Goal: Task Accomplishment & Management: Manage account settings

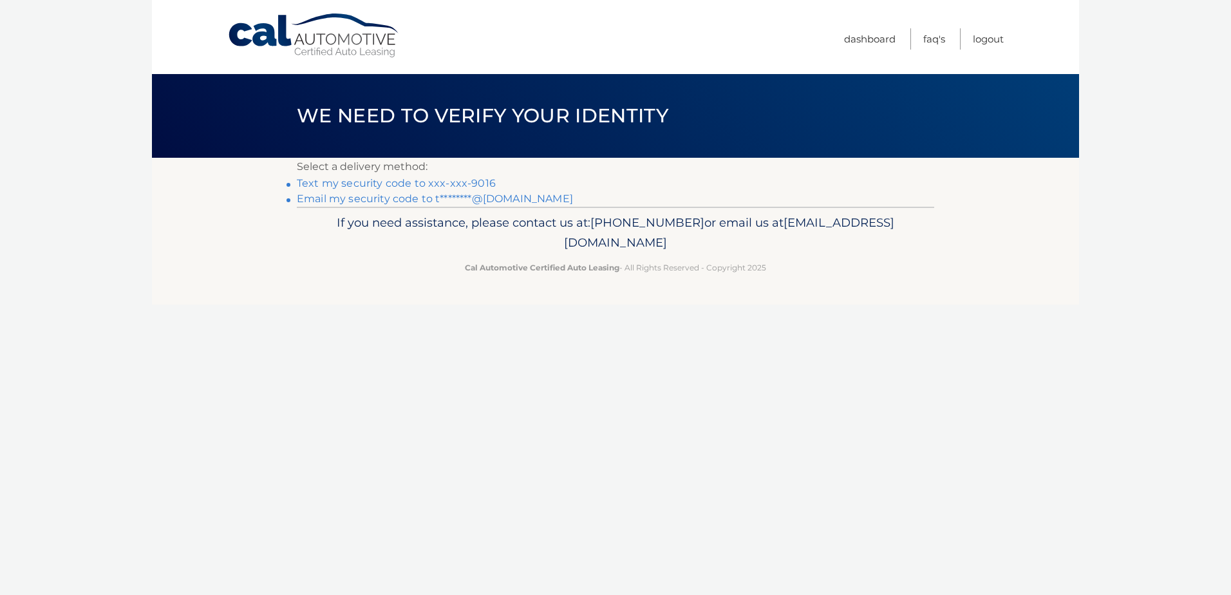
click at [414, 180] on link "Text my security code to xxx-xxx-9016" at bounding box center [396, 183] width 199 height 12
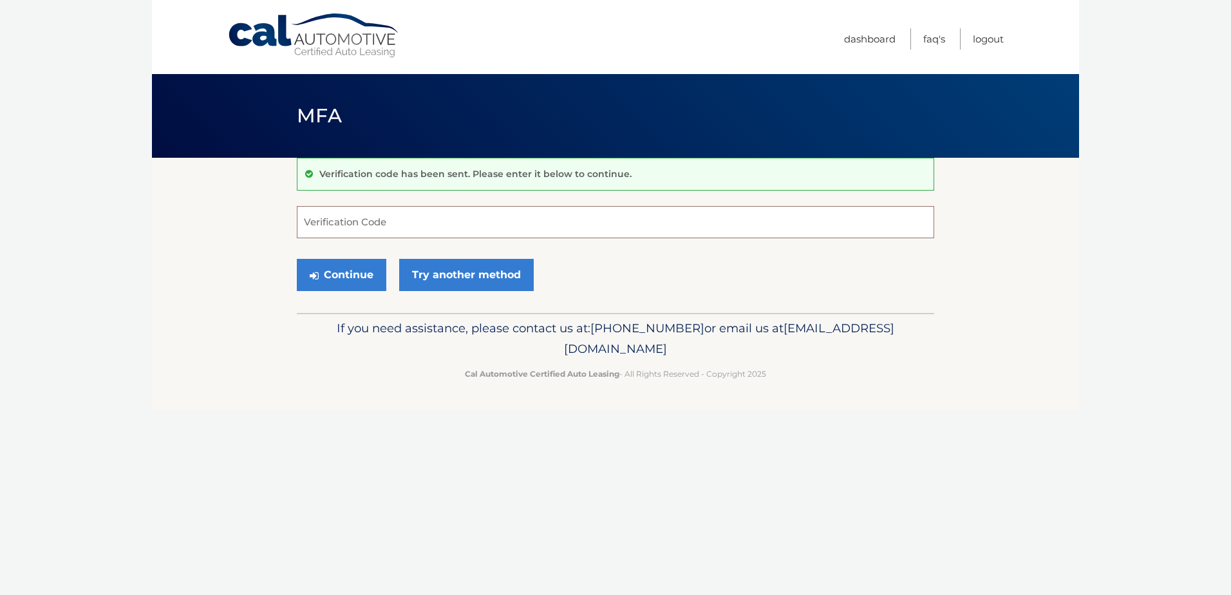
click at [449, 223] on input "Verification Code" at bounding box center [616, 222] width 638 height 32
type input "950673"
click at [341, 275] on button "Continue" at bounding box center [342, 275] width 90 height 32
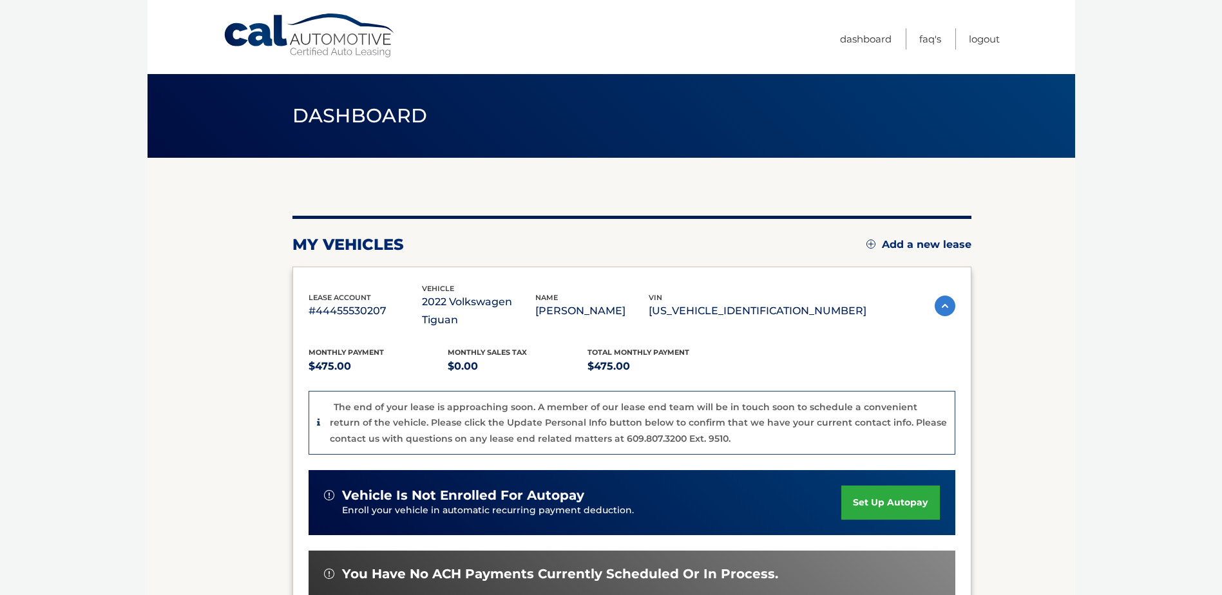
click at [945, 296] on img at bounding box center [944, 306] width 21 height 21
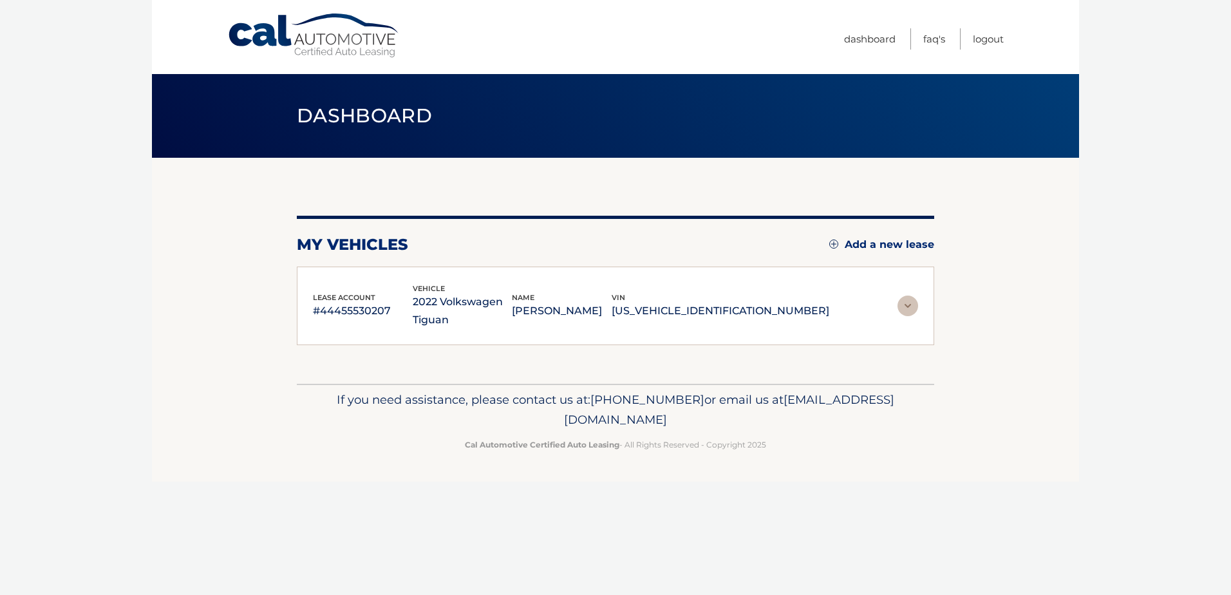
click at [945, 295] on section "my vehicles Add a new lease lease account #44455530207 vehicle 2022 Volkswagen …" at bounding box center [615, 271] width 927 height 226
click at [902, 305] on img at bounding box center [908, 306] width 21 height 21
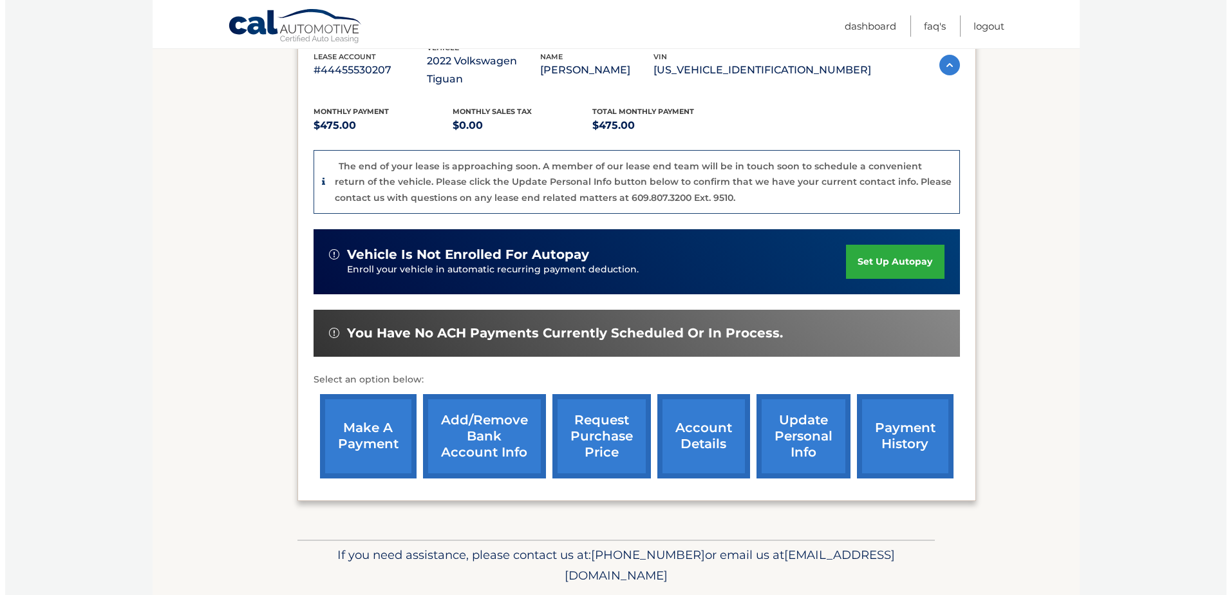
scroll to position [265, 0]
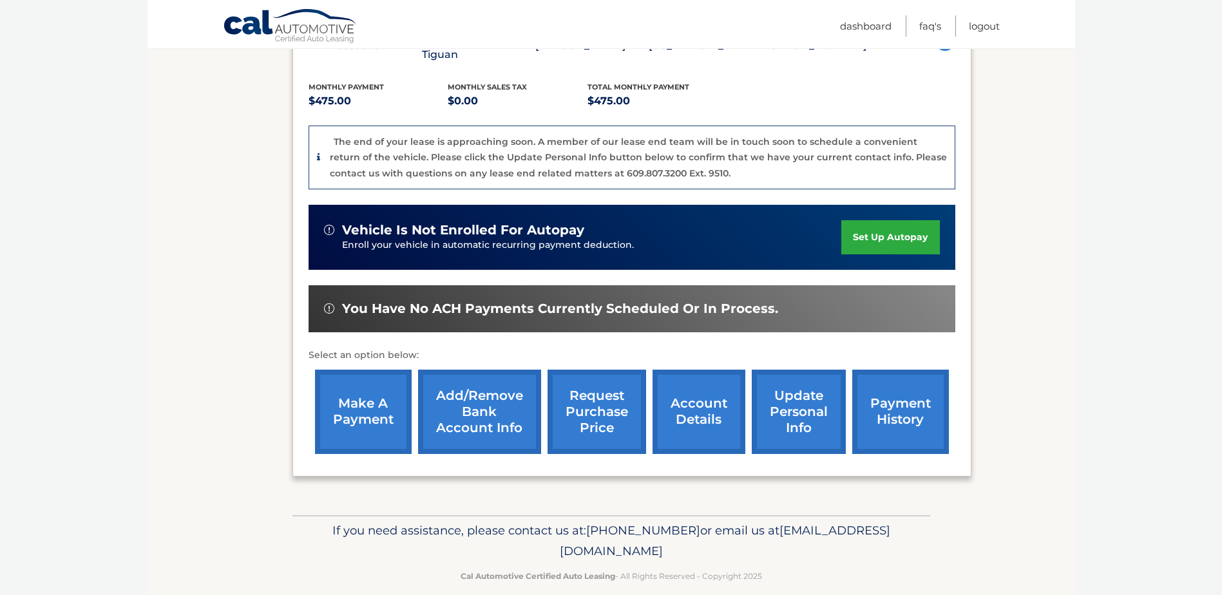
click at [592, 381] on link "request purchase price" at bounding box center [596, 412] width 99 height 84
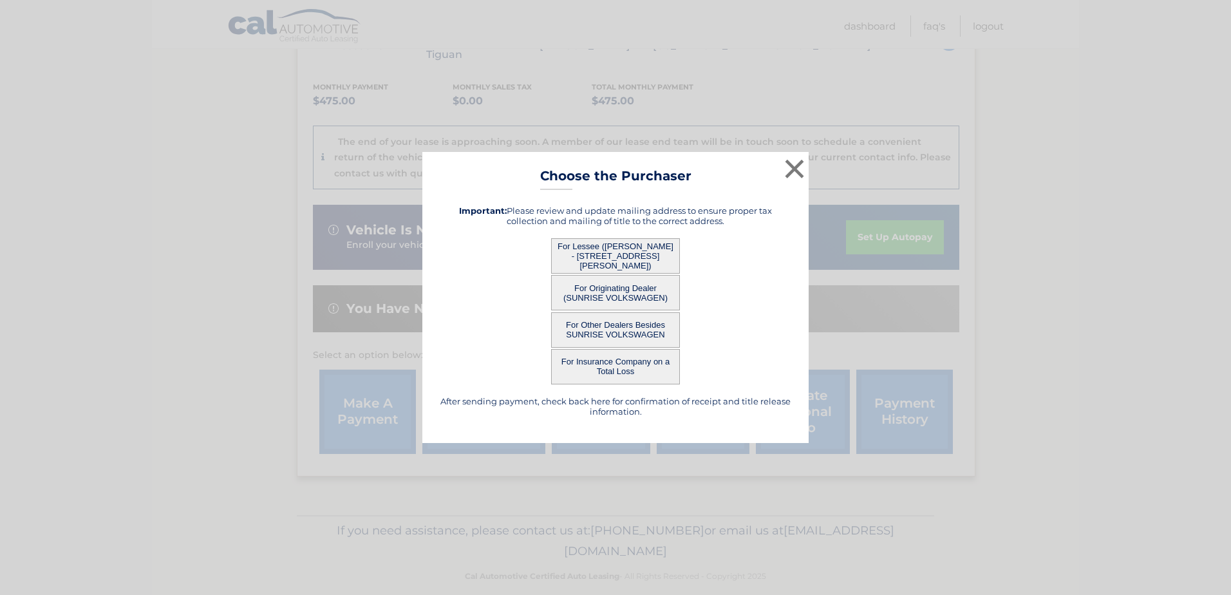
click at [618, 252] on button "For Lessee (DENNIS LABISI - 16428 86 St, , Howard Beach, NY 11414)" at bounding box center [615, 255] width 129 height 35
click at [618, 254] on button "For Lessee (DENNIS LABISI - 16428 86 St, , Howard Beach, NY 11414)" at bounding box center [615, 255] width 129 height 35
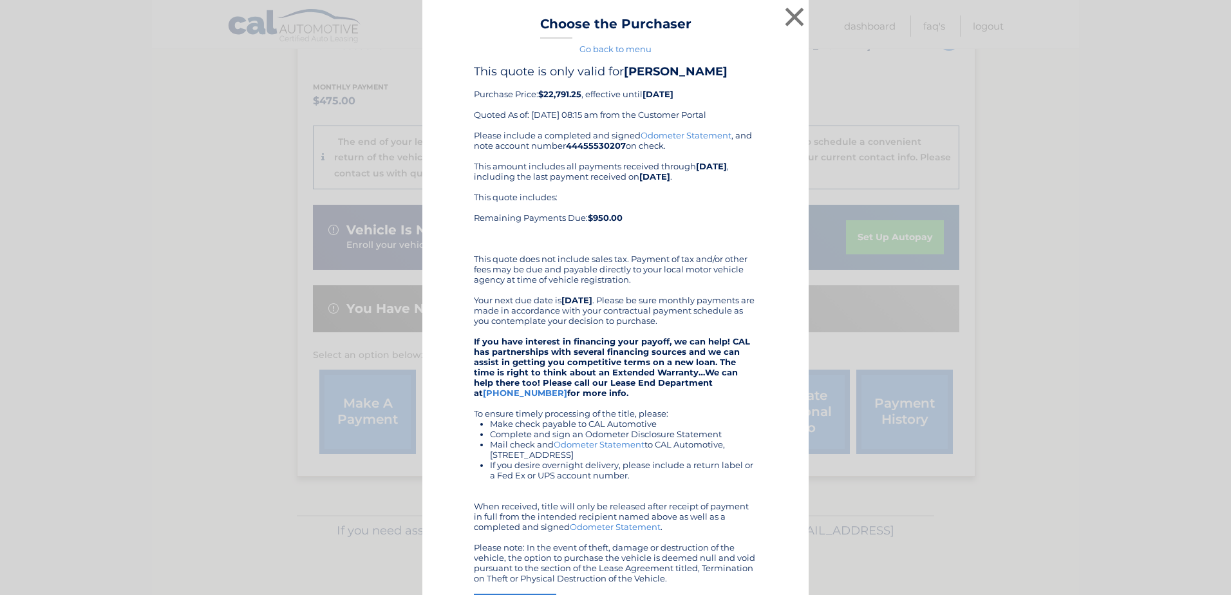
click at [611, 49] on link "Go back to menu" at bounding box center [616, 49] width 72 height 10
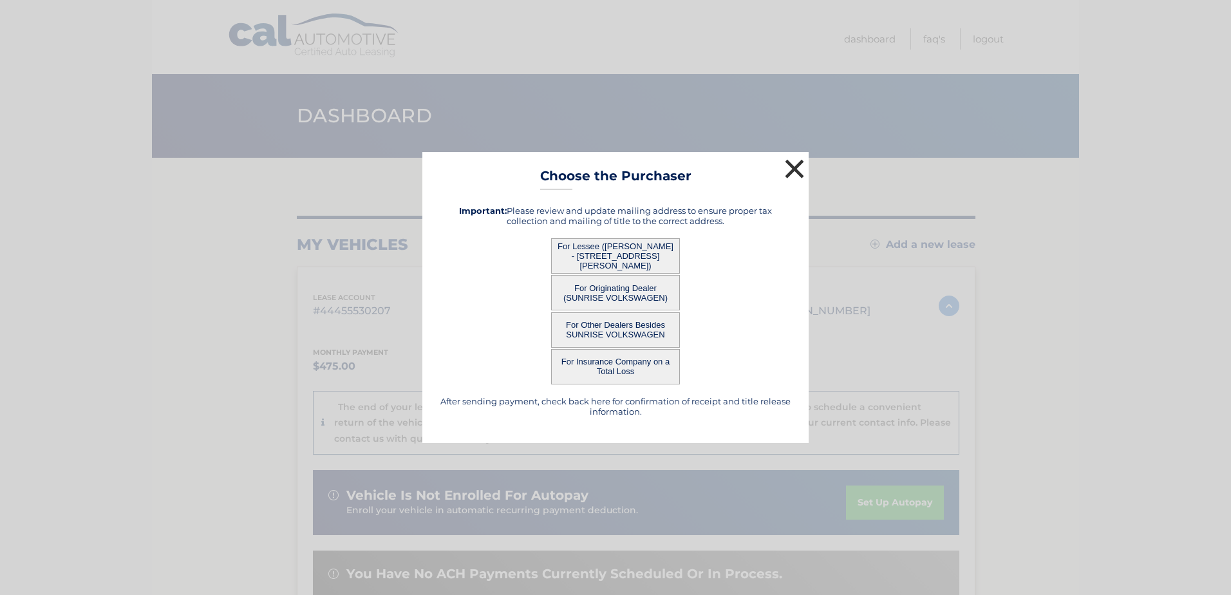
click at [791, 167] on button "×" at bounding box center [795, 169] width 26 height 26
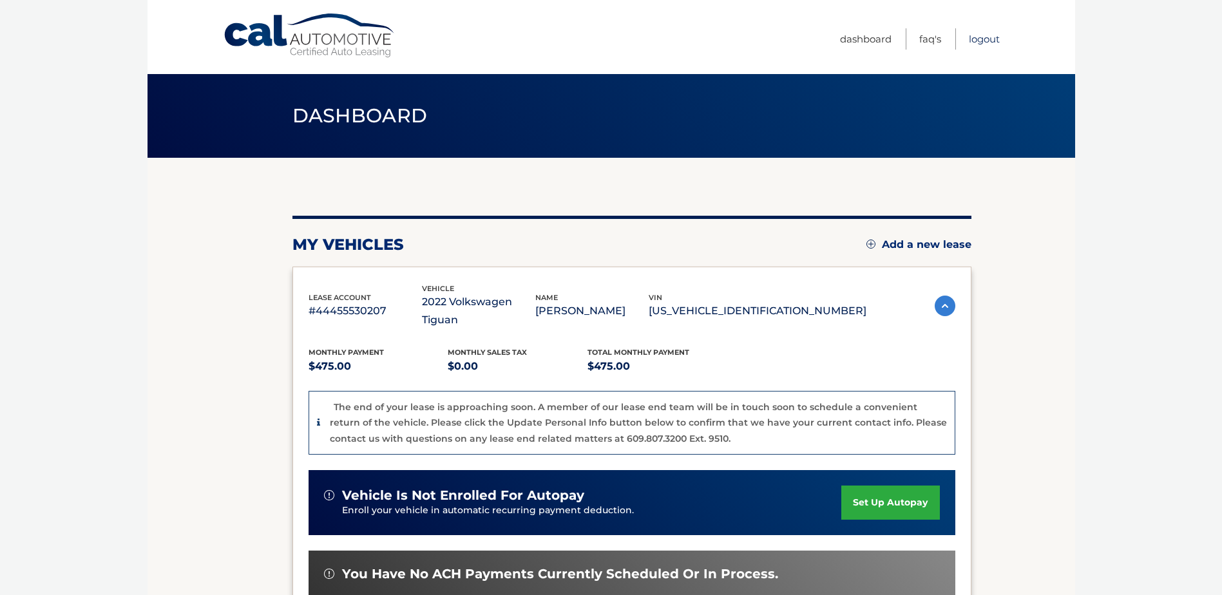
click at [983, 36] on link "Logout" at bounding box center [984, 38] width 31 height 21
